Goal: Information Seeking & Learning: Learn about a topic

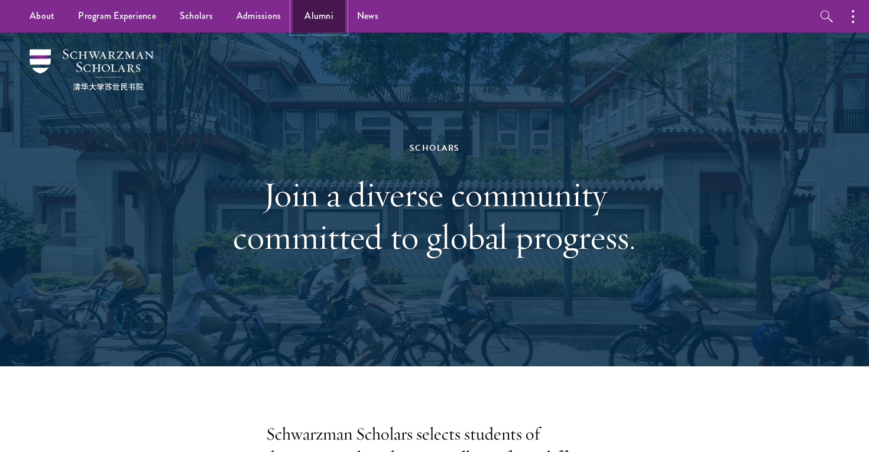
click at [332, 31] on link "Alumni" at bounding box center [319, 16] width 53 height 33
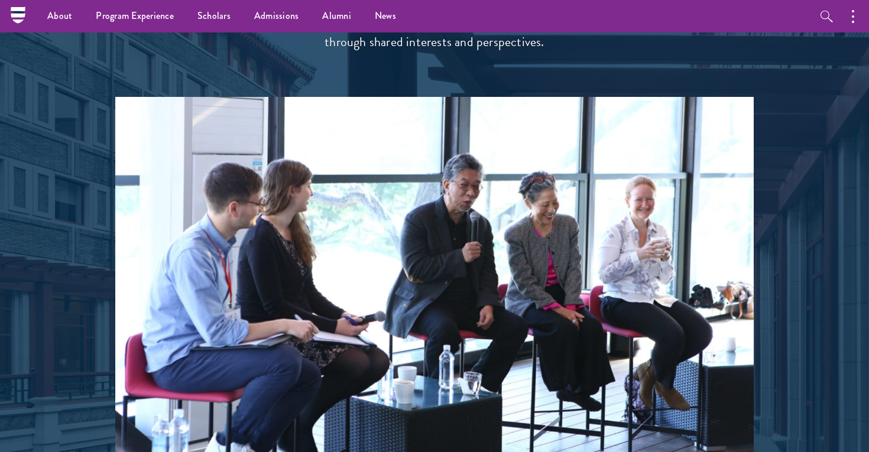
scroll to position [2356, 0]
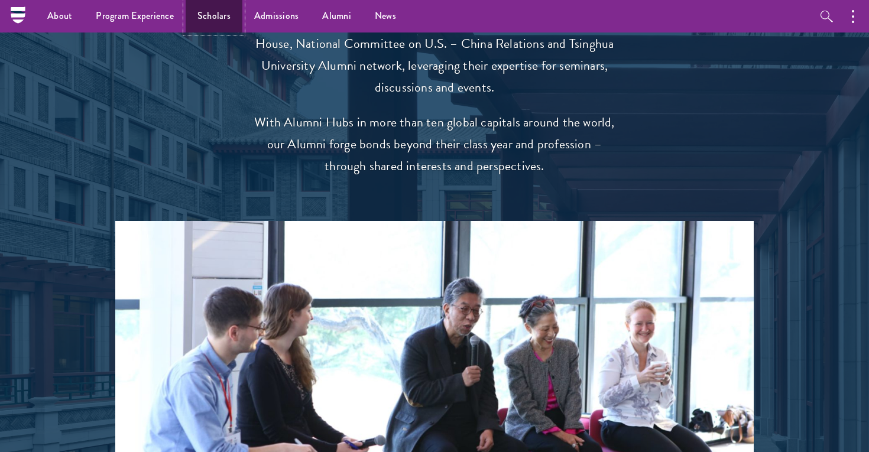
click at [226, 11] on link "Scholars" at bounding box center [214, 16] width 57 height 33
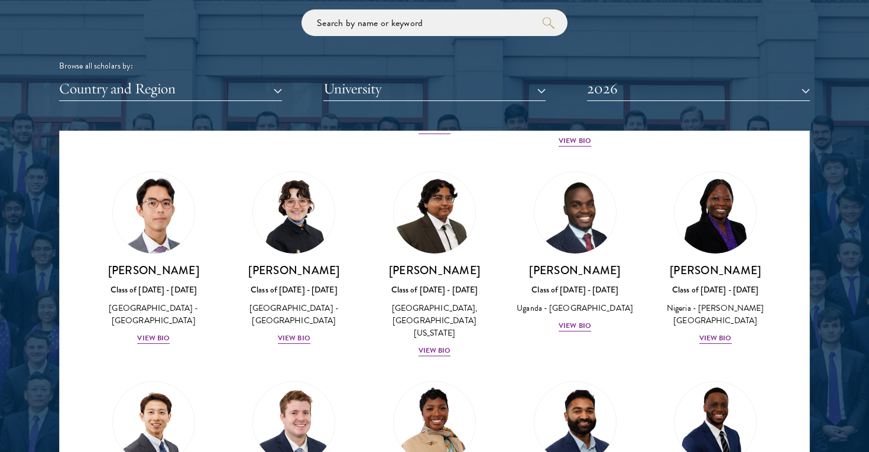
scroll to position [1440, 0]
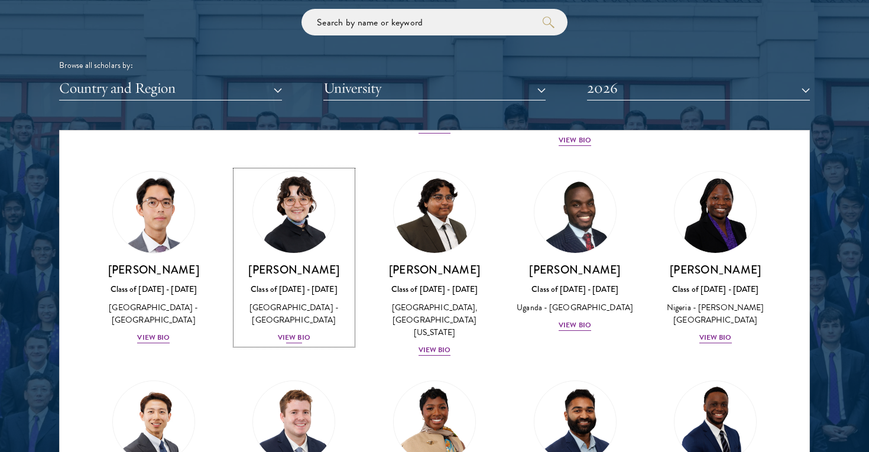
click at [306, 238] on img at bounding box center [294, 212] width 90 height 90
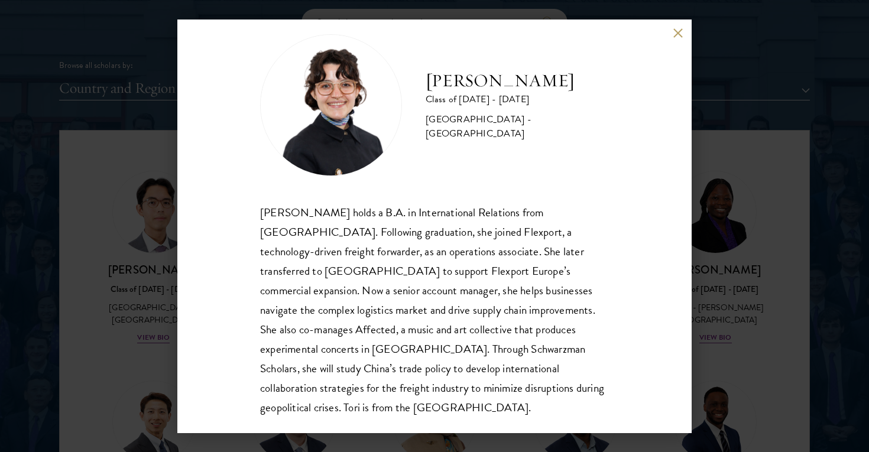
scroll to position [21, 0]
click at [697, 242] on div "Victoria Agostini Class of 2025 - 2026 United States of America - Pomona Colleg…" at bounding box center [434, 226] width 869 height 452
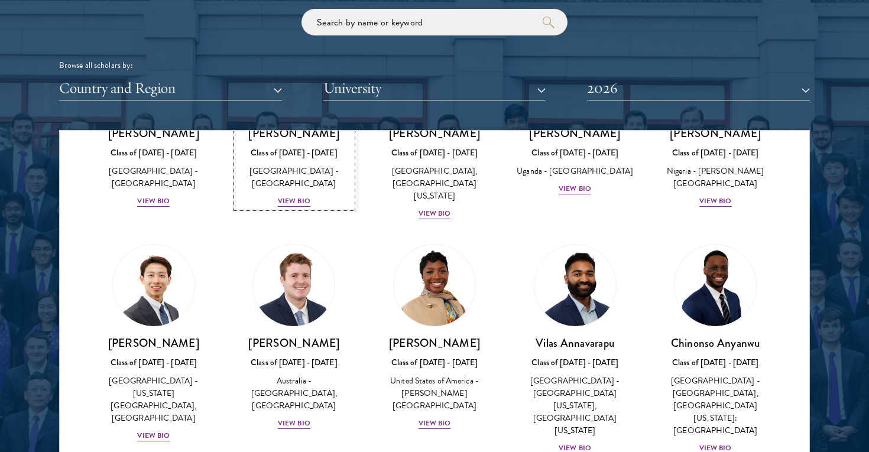
scroll to position [376, 0]
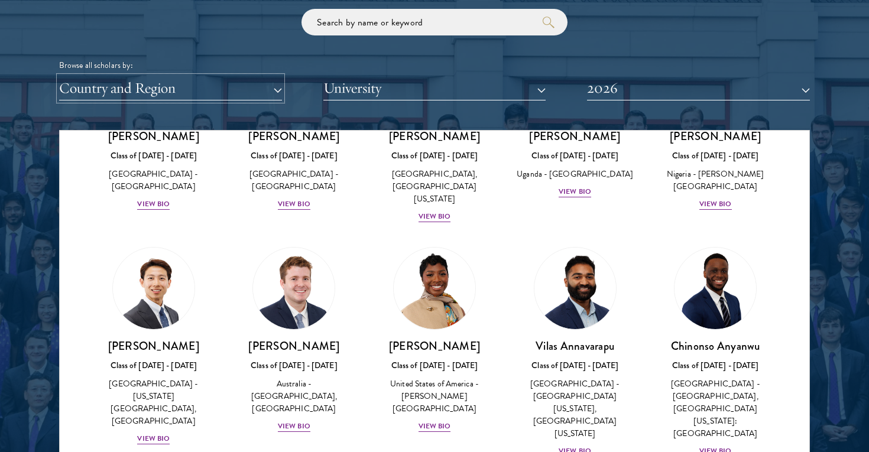
click at [196, 89] on button "Country and Region" at bounding box center [170, 88] width 223 height 24
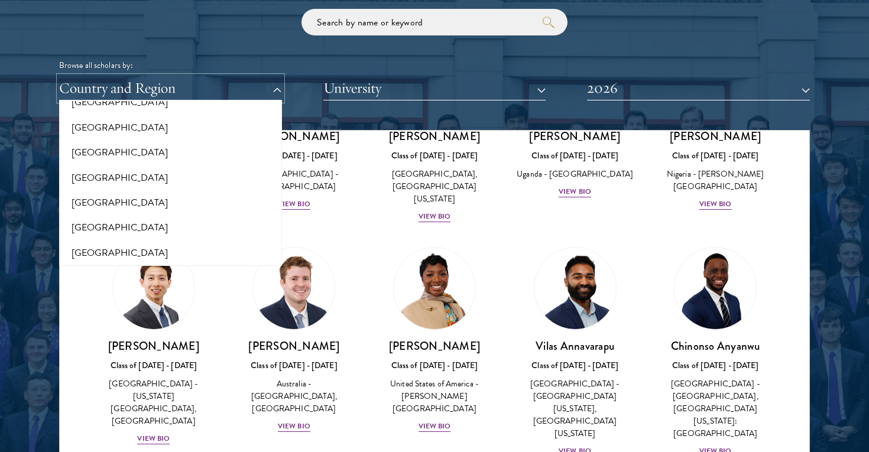
scroll to position [2459, 0]
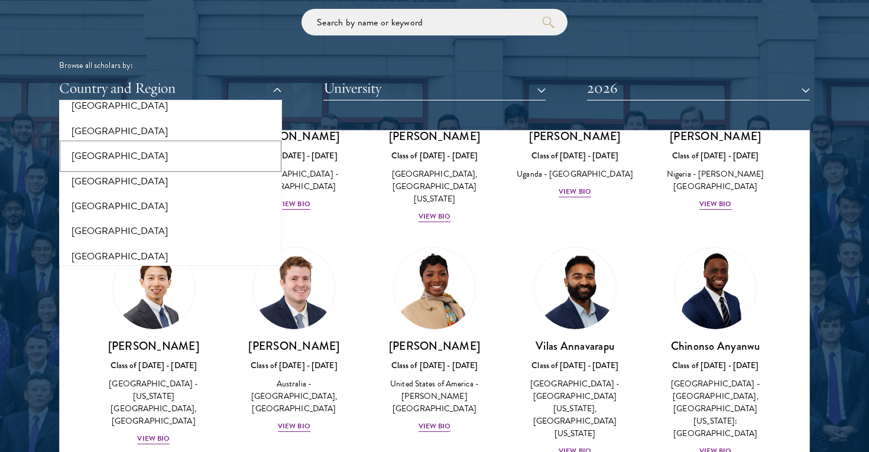
click at [184, 144] on button "[GEOGRAPHIC_DATA]" at bounding box center [171, 156] width 216 height 25
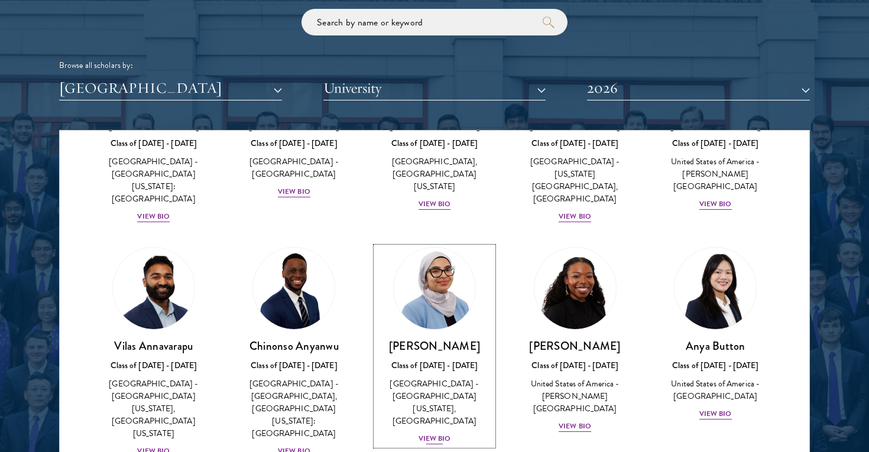
click at [477, 254] on link "Celene Aridin Class of 2025 - 2026 United States of America - University of Cal…" at bounding box center [434, 346] width 117 height 199
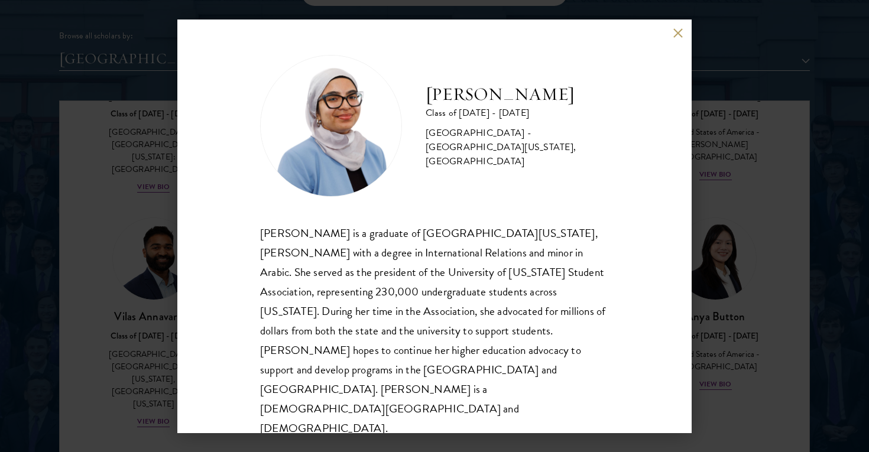
scroll to position [1475, 0]
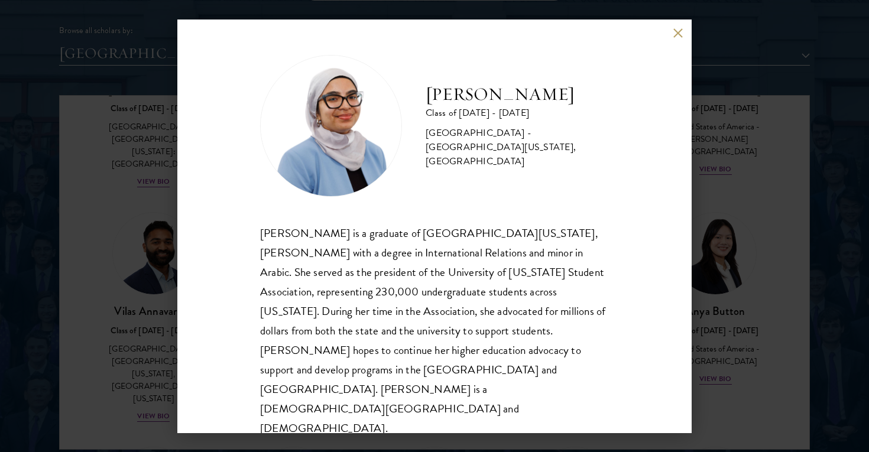
click at [703, 158] on div "Celene Aridin Class of 2025 - 2026 United States of America - University of Cal…" at bounding box center [434, 226] width 869 height 452
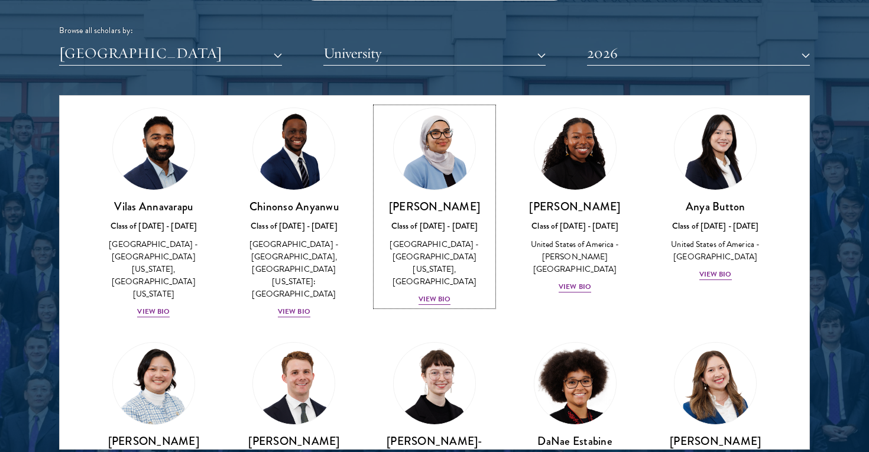
scroll to position [293, 0]
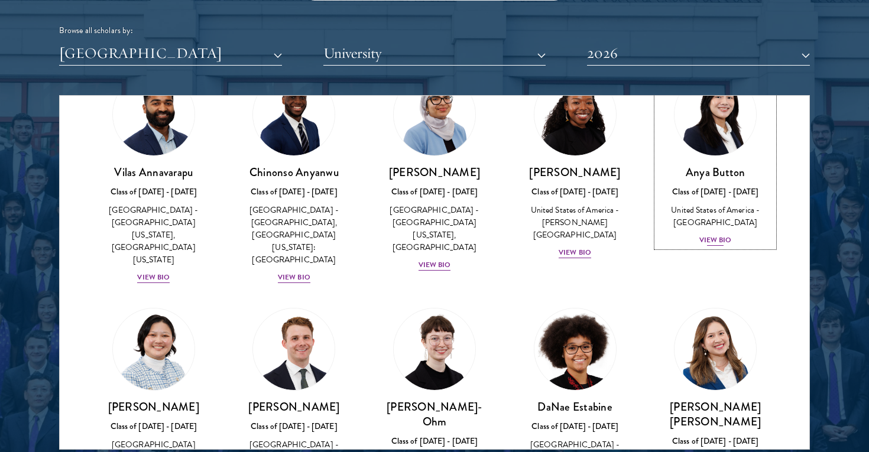
click at [714, 186] on div "Anya Button Class of 2025 - 2026 United States of America - Duke University Vie…" at bounding box center [715, 206] width 117 height 82
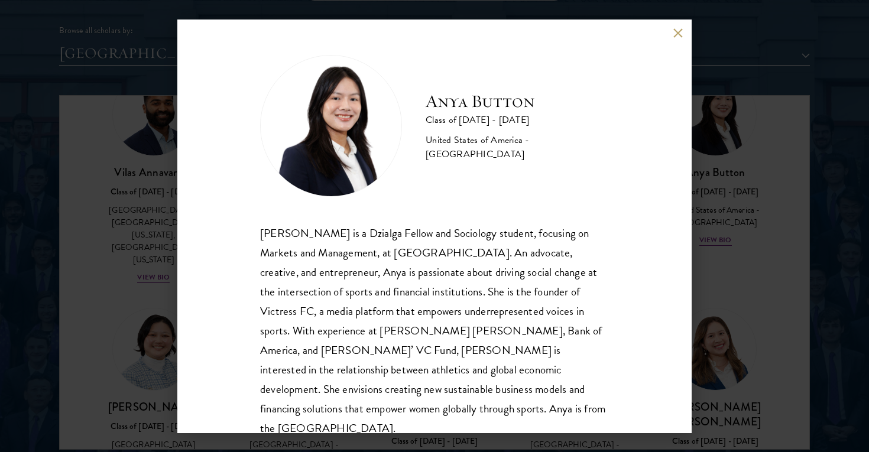
click at [713, 185] on div "Anya Button Class of 2025 - 2026 United States of America - Duke University Any…" at bounding box center [434, 226] width 869 height 452
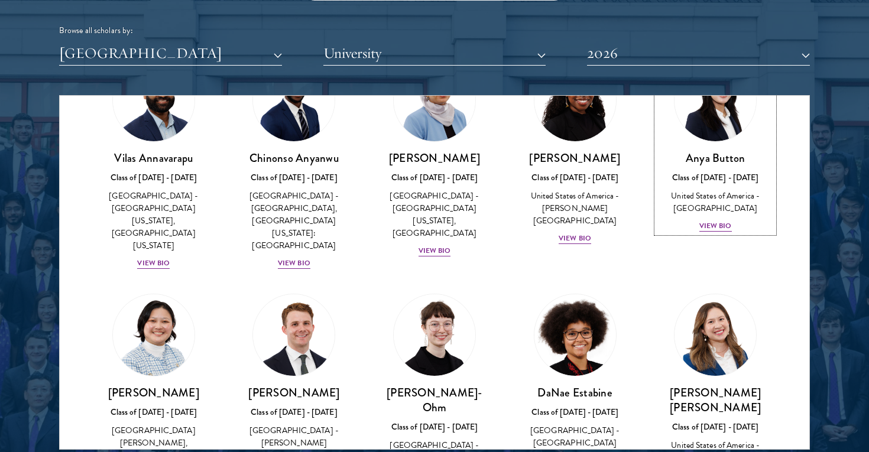
scroll to position [308, 0]
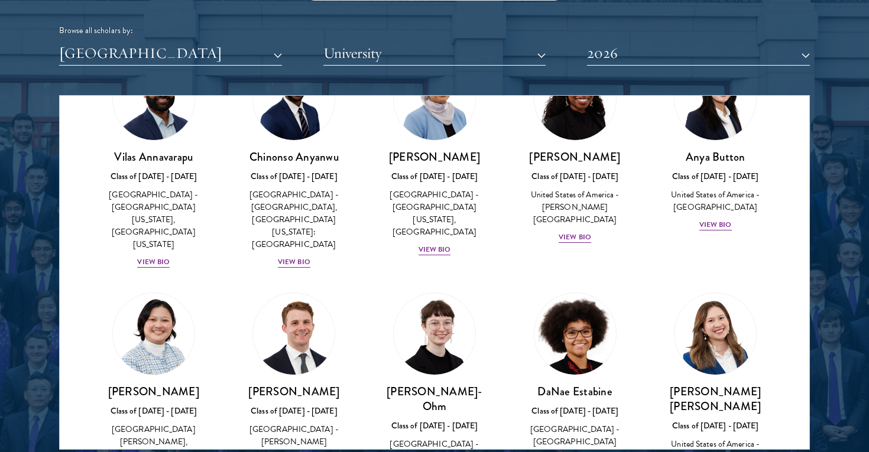
click at [500, 229] on div "Celene Aridin Class of 2025 - 2026 United States of America - University of Cal…" at bounding box center [434, 157] width 141 height 222
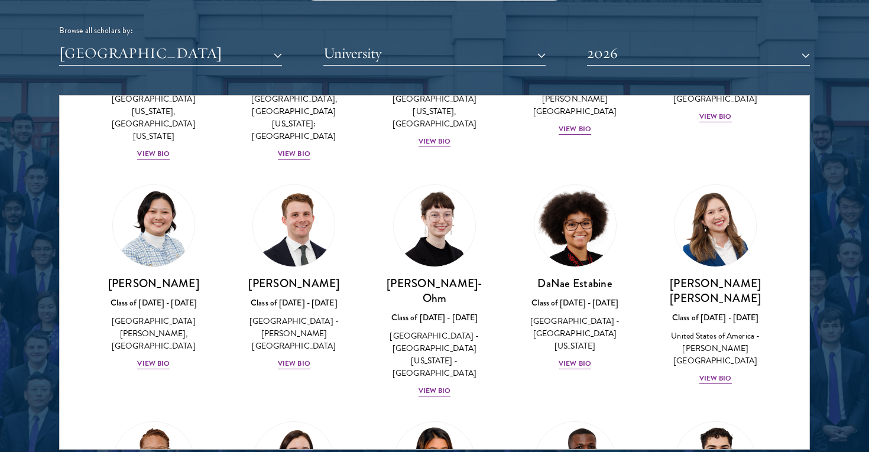
scroll to position [417, 0]
click at [144, 276] on div "Kelsey Chin Class of 2025 - 2026 United States of America - Barnard College, Co…" at bounding box center [153, 323] width 117 height 95
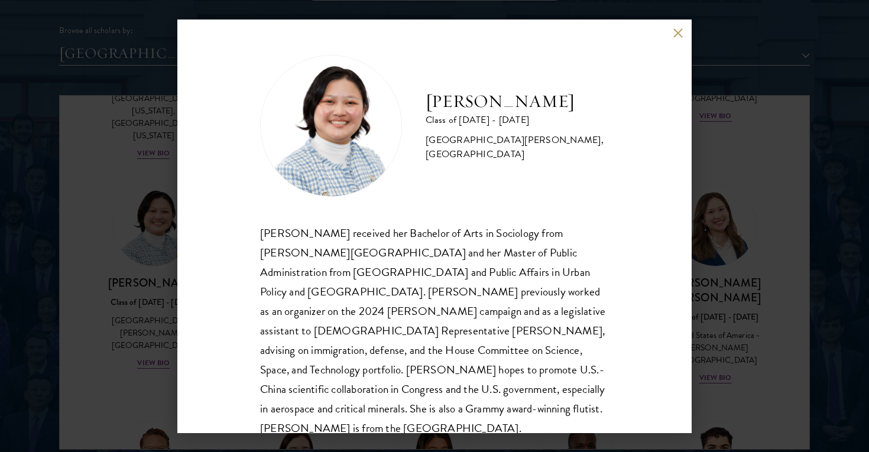
click at [98, 319] on div "Kelsey Chin Class of 2025 - 2026 United States of America - Barnard College, Co…" at bounding box center [434, 226] width 869 height 452
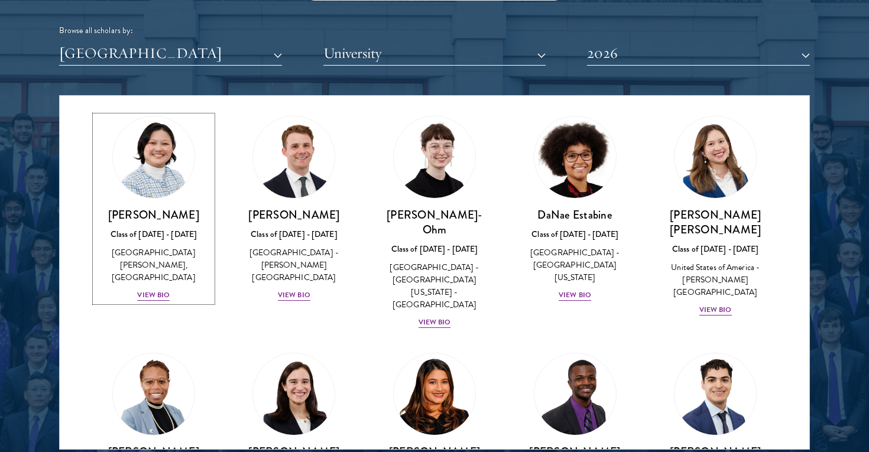
scroll to position [591, 0]
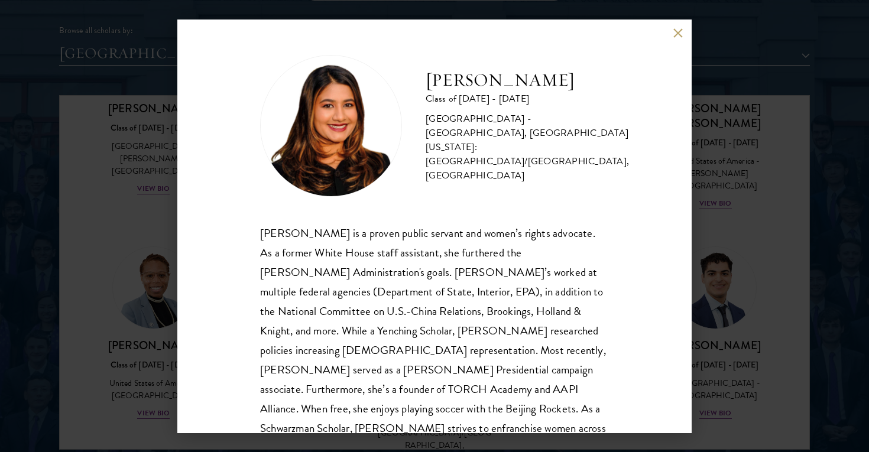
scroll to position [40, 0]
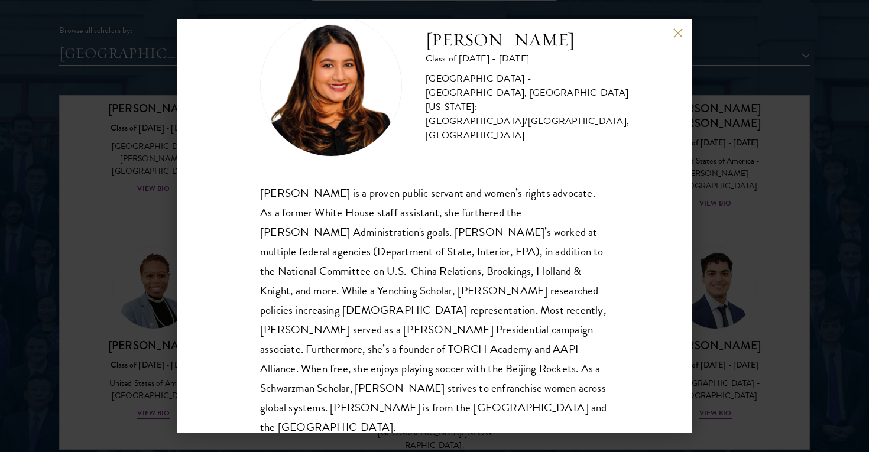
click at [738, 263] on div "Nina Gohel Class of 2025 - 2026 United States of America - Rutgers, The State U…" at bounding box center [434, 226] width 869 height 452
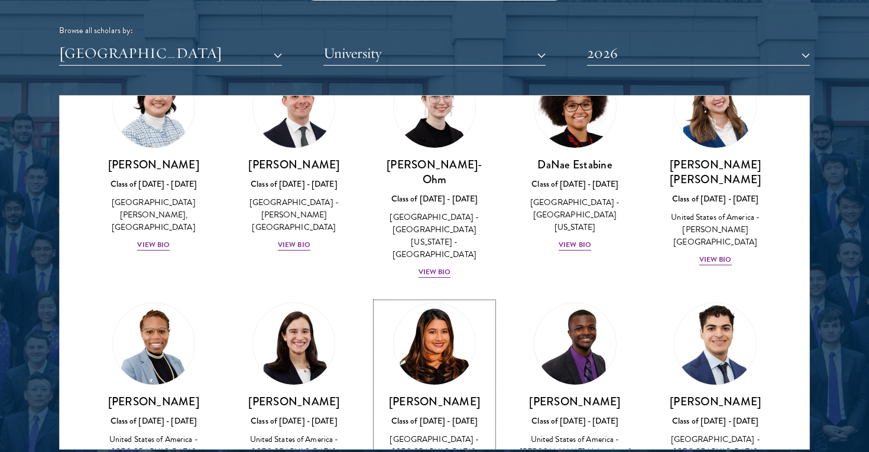
scroll to position [818, 0]
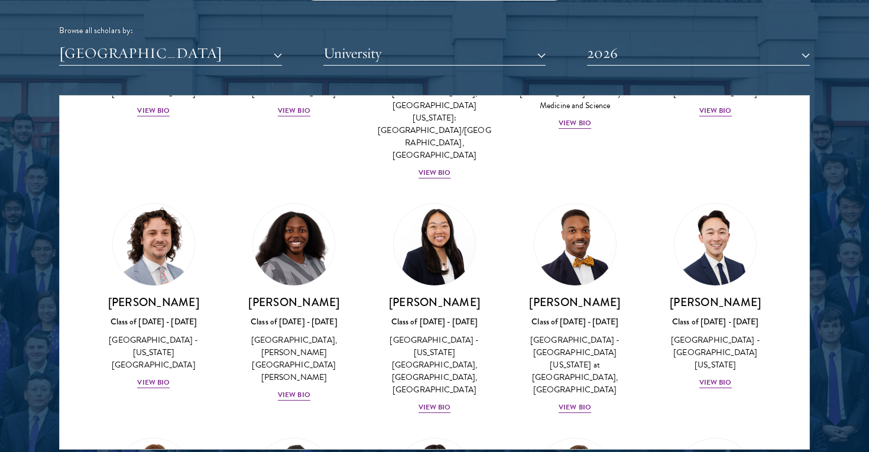
scroll to position [897, 0]
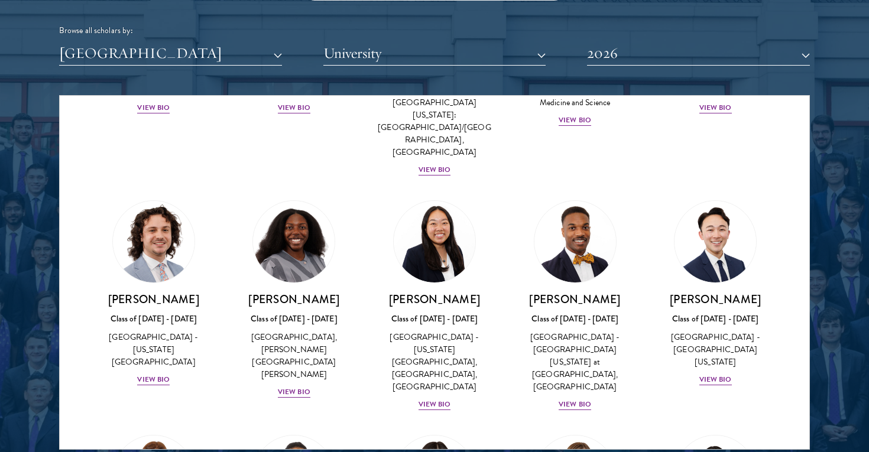
click at [164, 292] on div "Jordan Harb Class of 2025 - 2026 United States of America - Arizona State Unive…" at bounding box center [153, 339] width 117 height 95
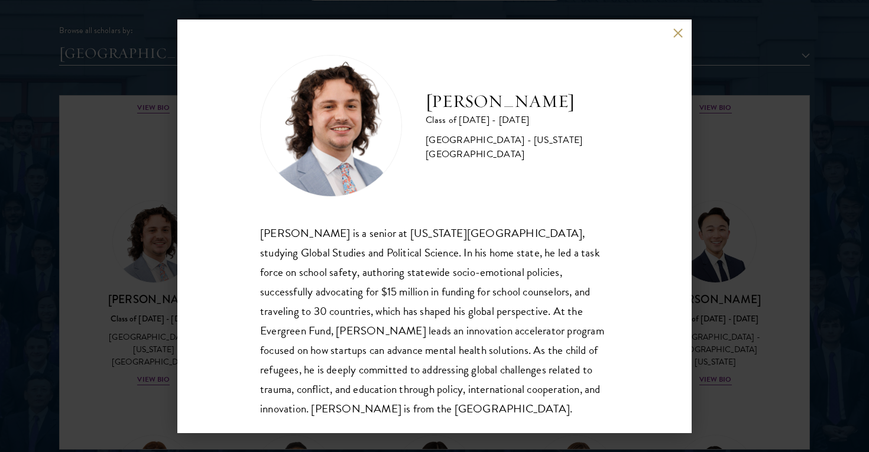
click at [216, 258] on div "Jordan Harb Class of 2025 - 2026 United States of America - Arizona State Unive…" at bounding box center [434, 227] width 514 height 414
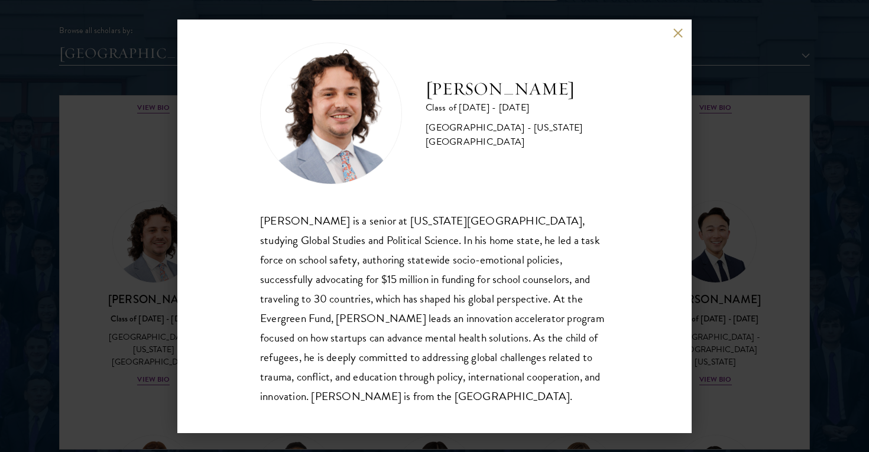
scroll to position [21, 0]
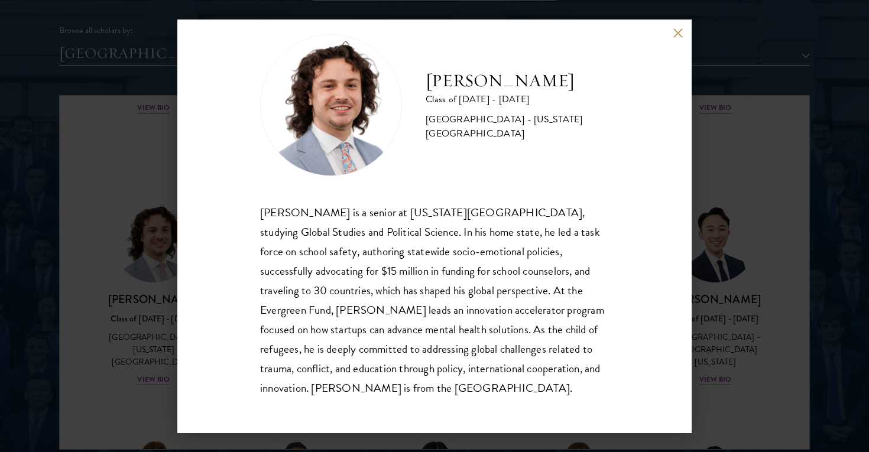
click at [117, 309] on div "Jordan Harb Class of 2025 - 2026 United States of America - Arizona State Unive…" at bounding box center [434, 226] width 869 height 452
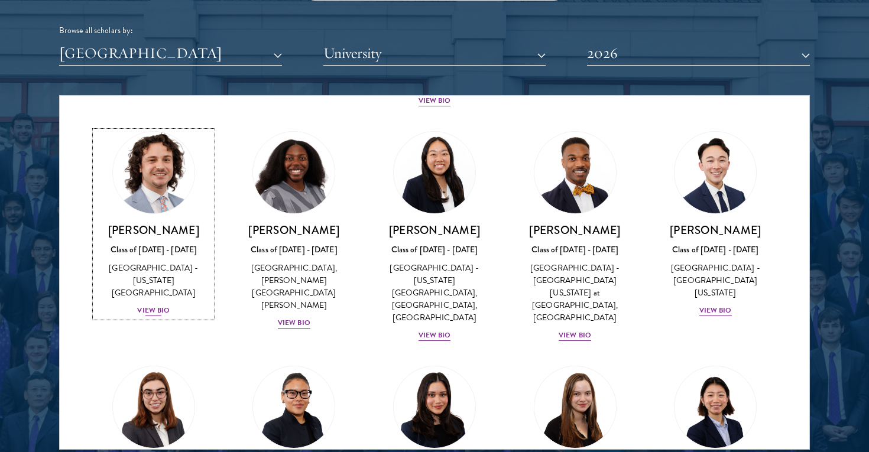
scroll to position [1000, 0]
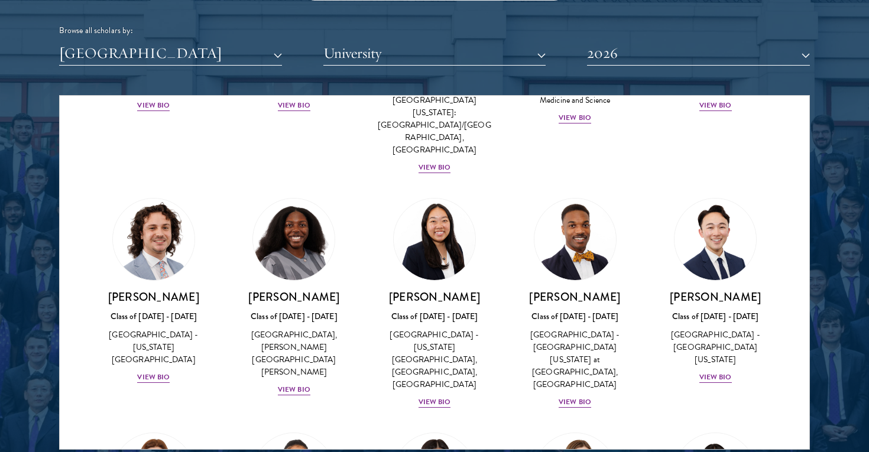
scroll to position [896, 0]
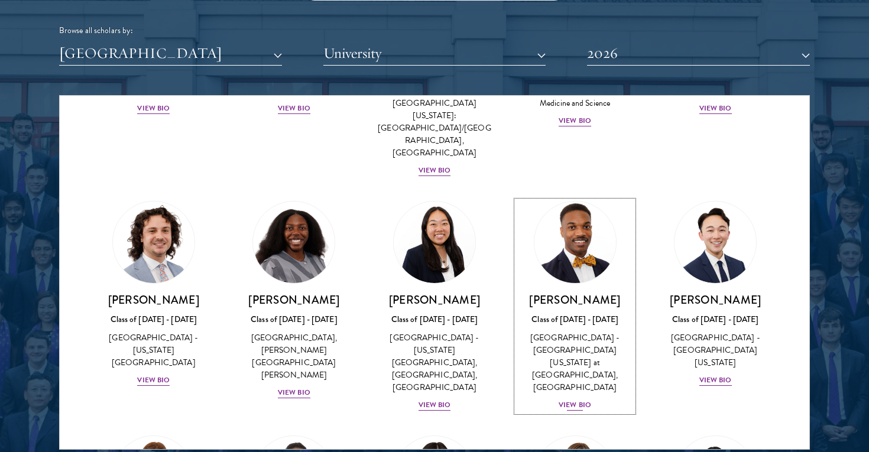
click at [588, 332] on div "[GEOGRAPHIC_DATA] - [GEOGRAPHIC_DATA][US_STATE] at [GEOGRAPHIC_DATA], [GEOGRAPH…" at bounding box center [575, 363] width 117 height 62
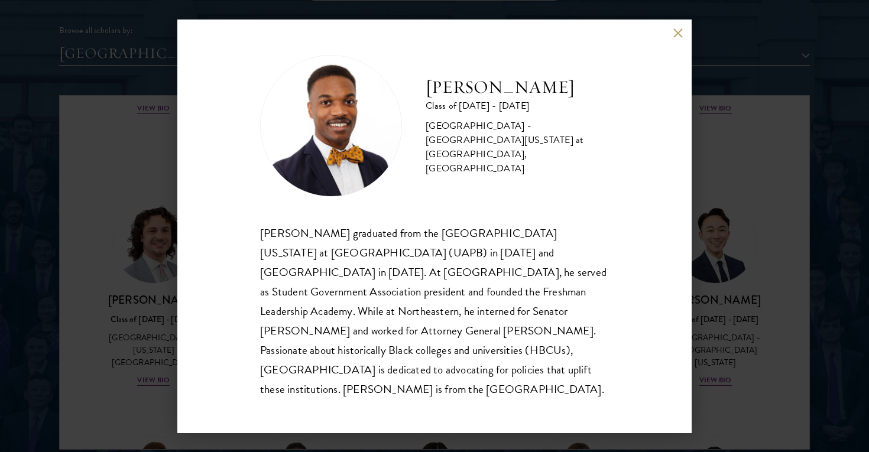
click at [763, 289] on div "Leon Jones Class of 2025 - 2026 United States of America - University of Arkans…" at bounding box center [434, 226] width 869 height 452
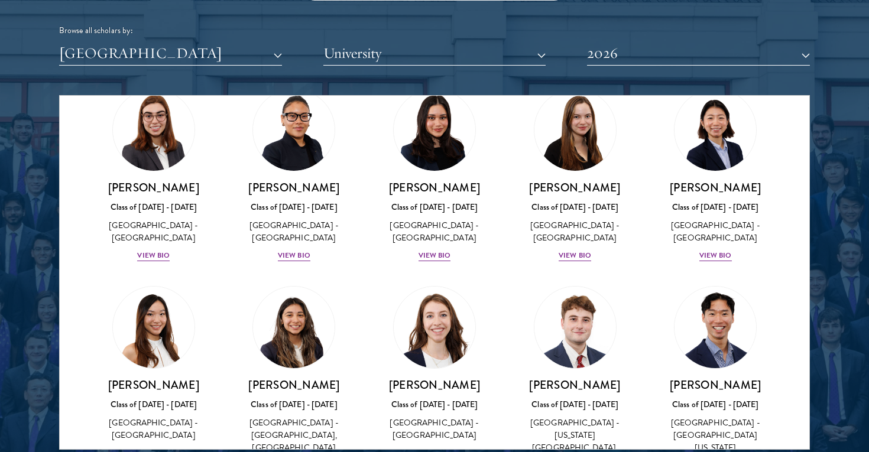
scroll to position [1498, 0]
